Goal: Find specific page/section: Find specific page/section

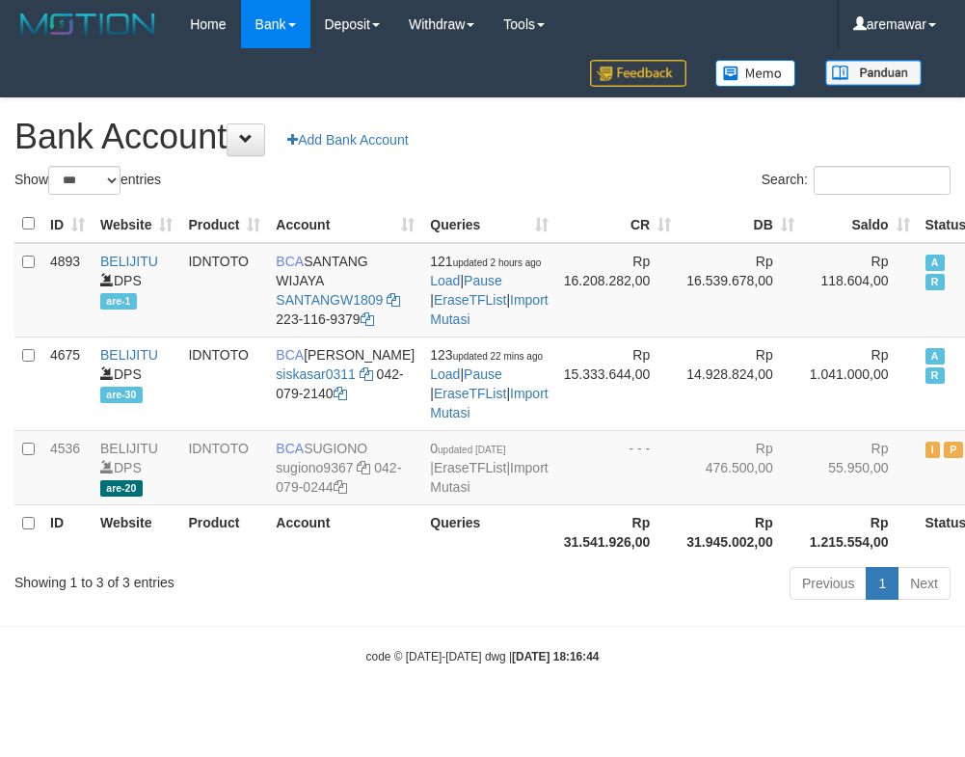
select select "***"
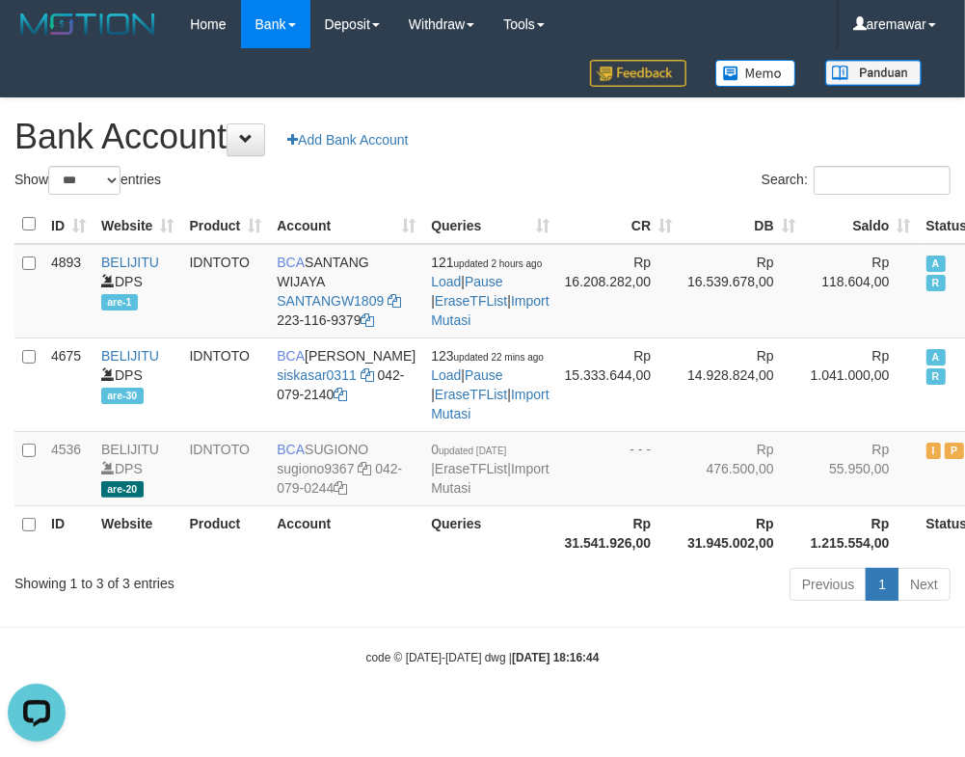
click at [622, 175] on div "Search:" at bounding box center [725, 183] width 454 height 34
